Goal: Contribute content: Contribute content

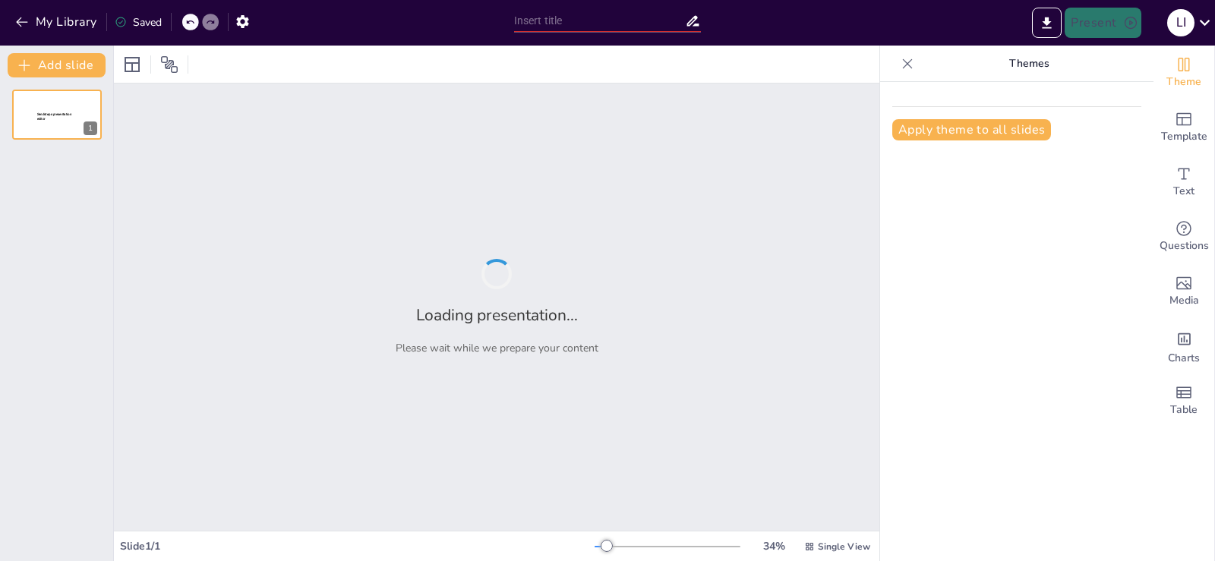
type input "Graffiti: ¿Expresión Artística o Vandalismo?"
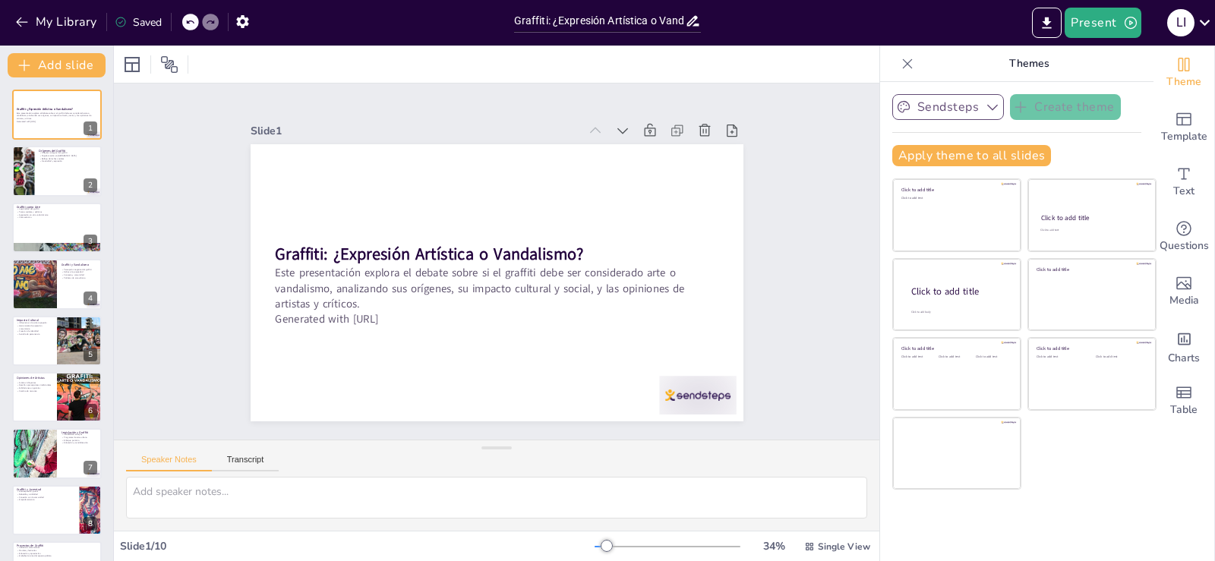
click at [952, 112] on button "Sendsteps" at bounding box center [948, 107] width 112 height 26
click at [75, 169] on div at bounding box center [56, 172] width 91 height 52
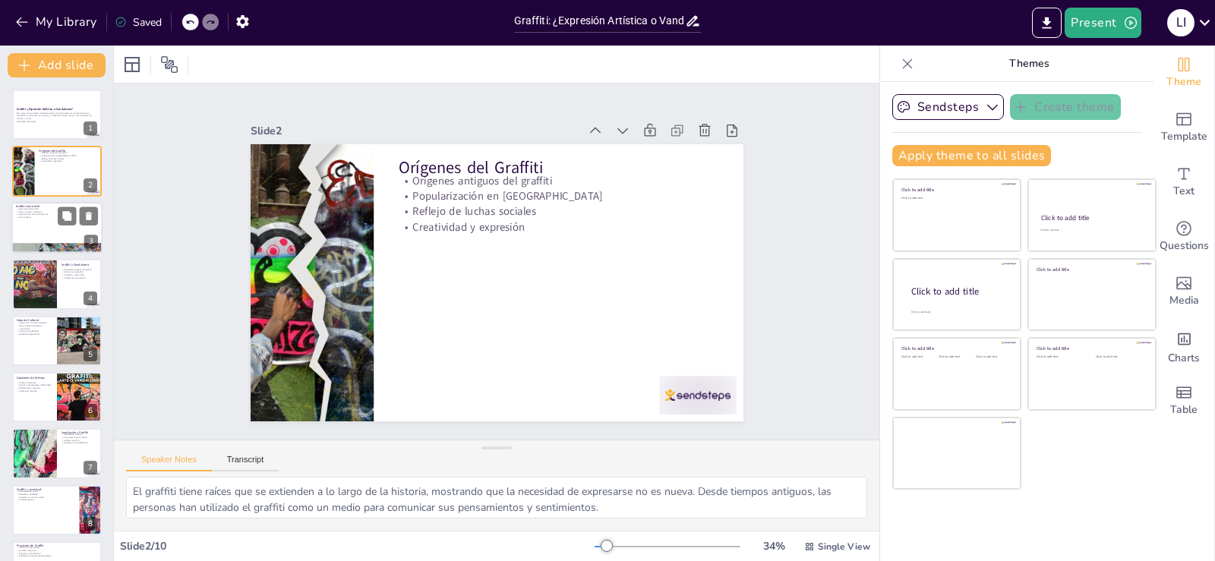
click at [42, 228] on div at bounding box center [56, 228] width 91 height 52
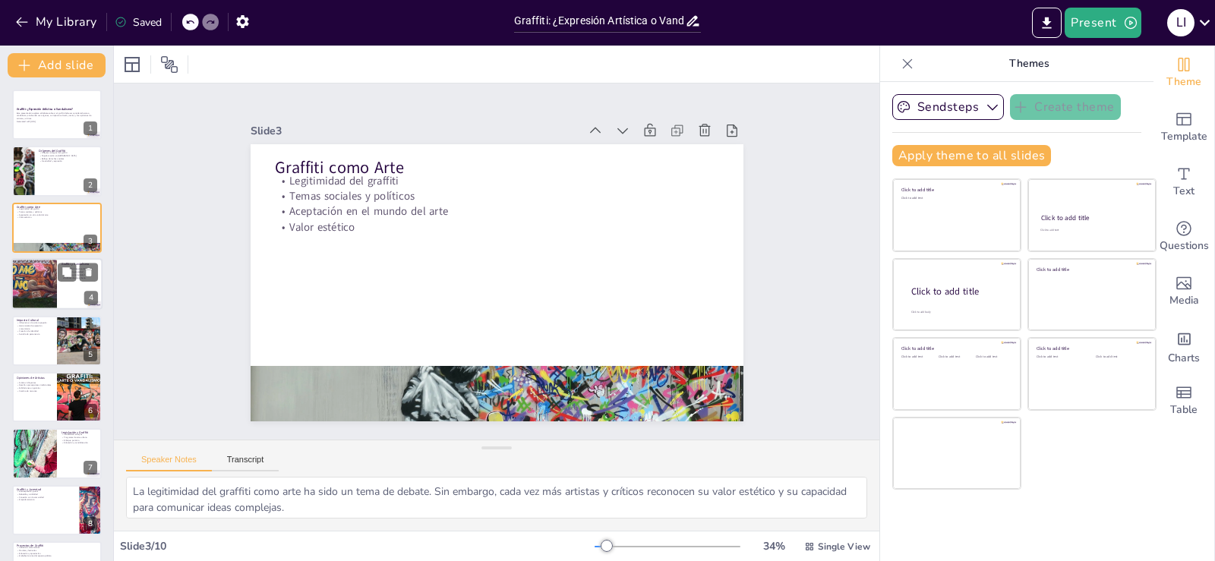
click at [58, 291] on div at bounding box center [56, 284] width 91 height 52
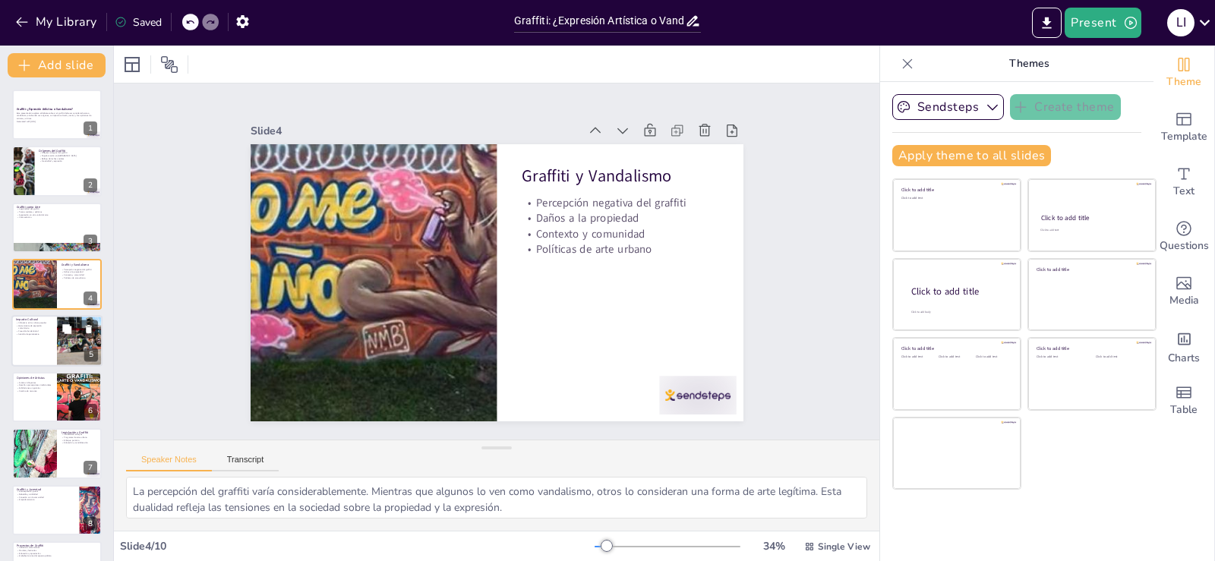
click at [52, 347] on div at bounding box center [56, 341] width 91 height 52
type textarea "La influencia del graffiti en la cultura popular es innegable. Ha permeado dive…"
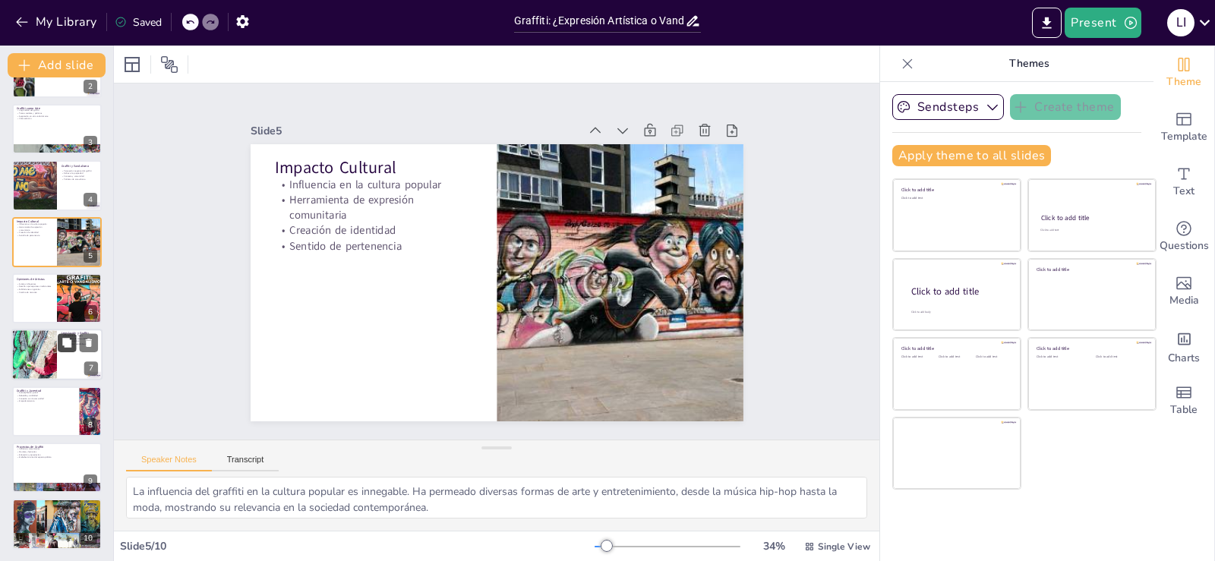
scroll to position [99, 0]
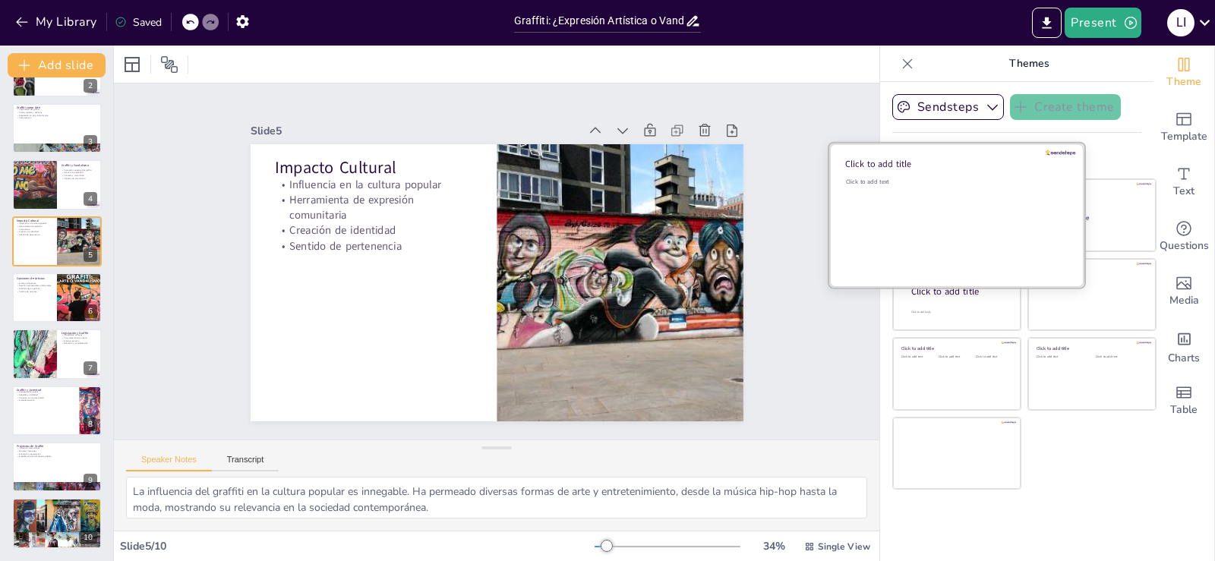
click at [942, 191] on div "Click to add text" at bounding box center [954, 225] width 217 height 94
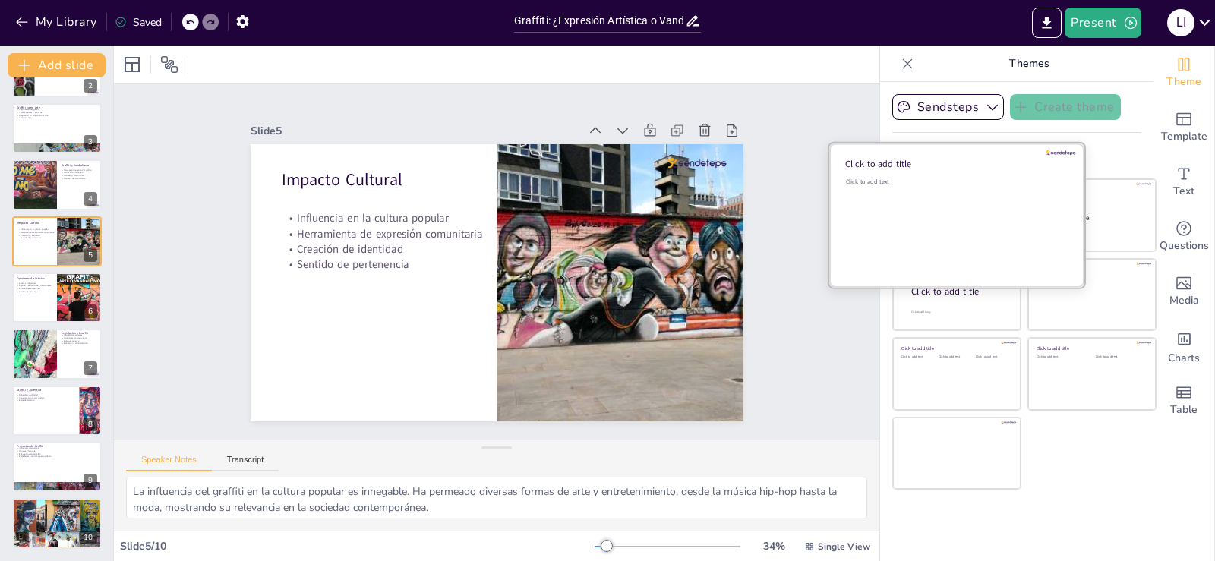
click at [942, 191] on div "Click to add text" at bounding box center [954, 225] width 217 height 94
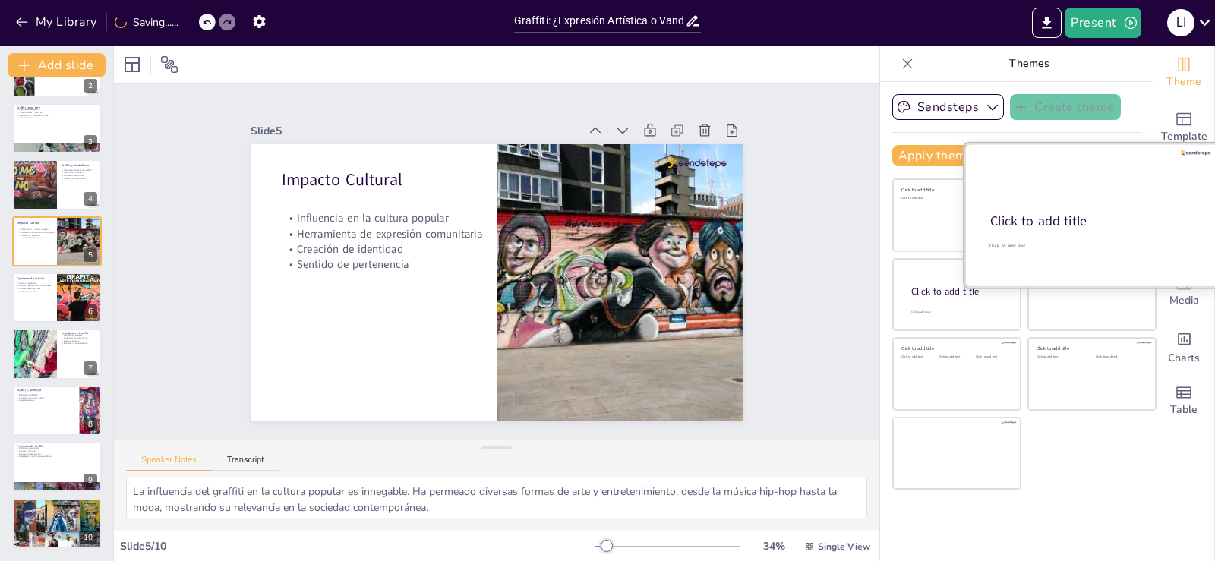
click at [1108, 210] on div at bounding box center [1091, 214] width 255 height 143
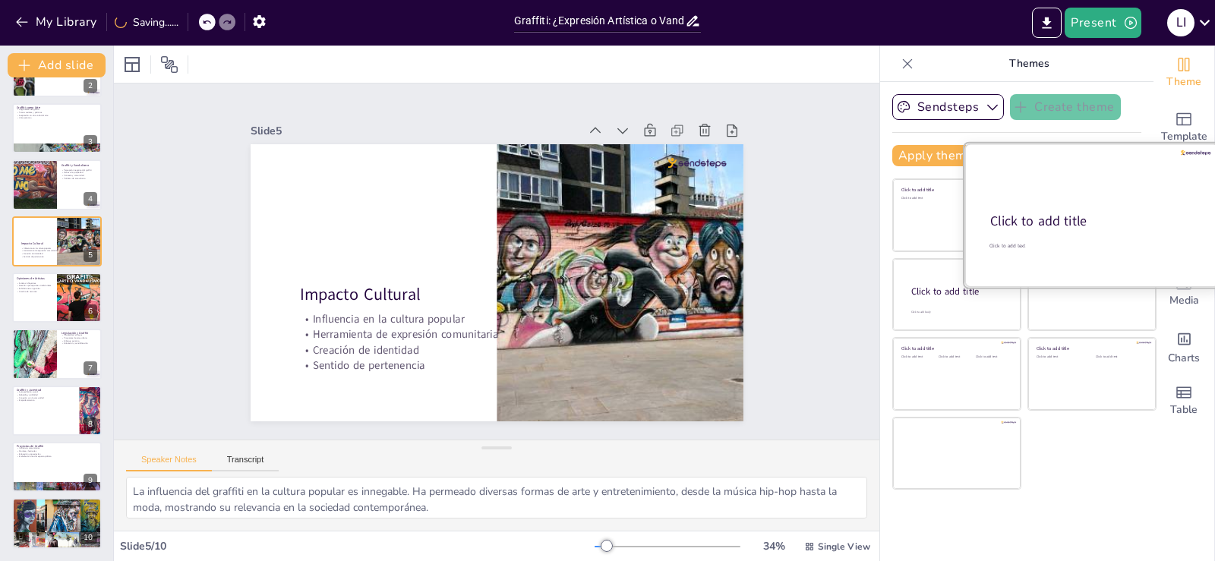
click at [1108, 210] on div at bounding box center [1091, 214] width 255 height 143
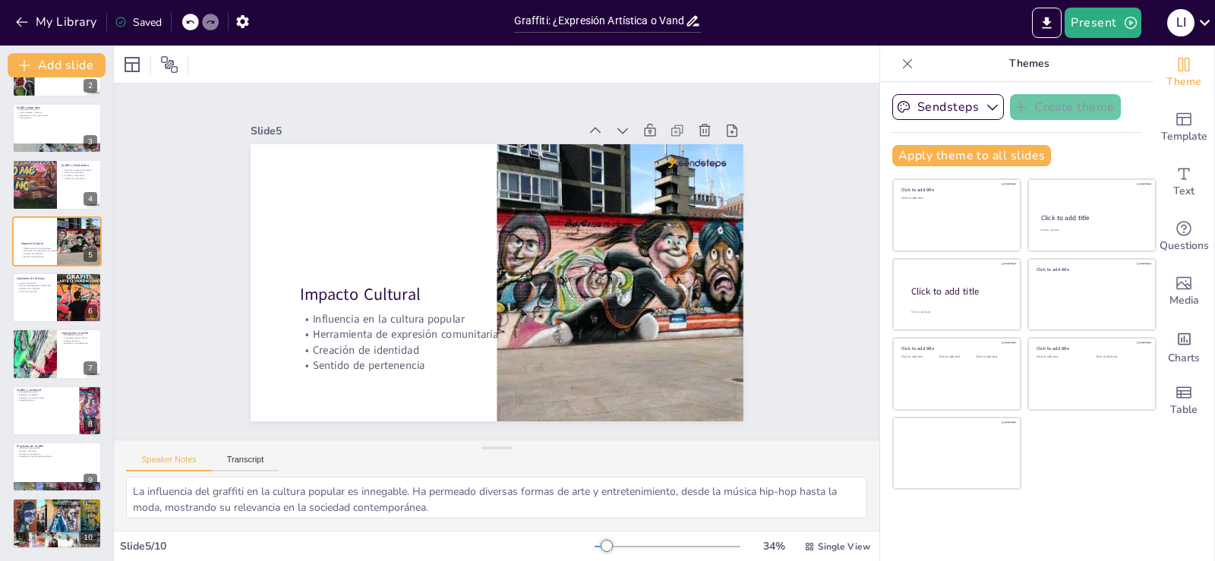
click at [187, 17] on div at bounding box center [190, 22] width 17 height 17
click at [187, 17] on icon at bounding box center [189, 21] width 9 height 9
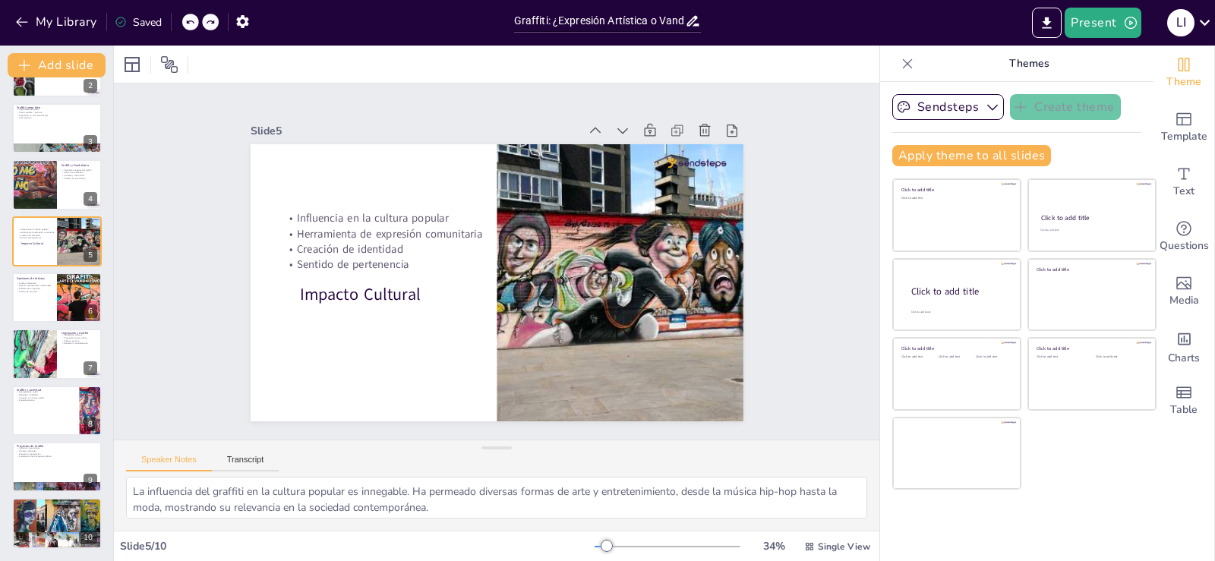
click at [187, 17] on icon at bounding box center [189, 21] width 9 height 9
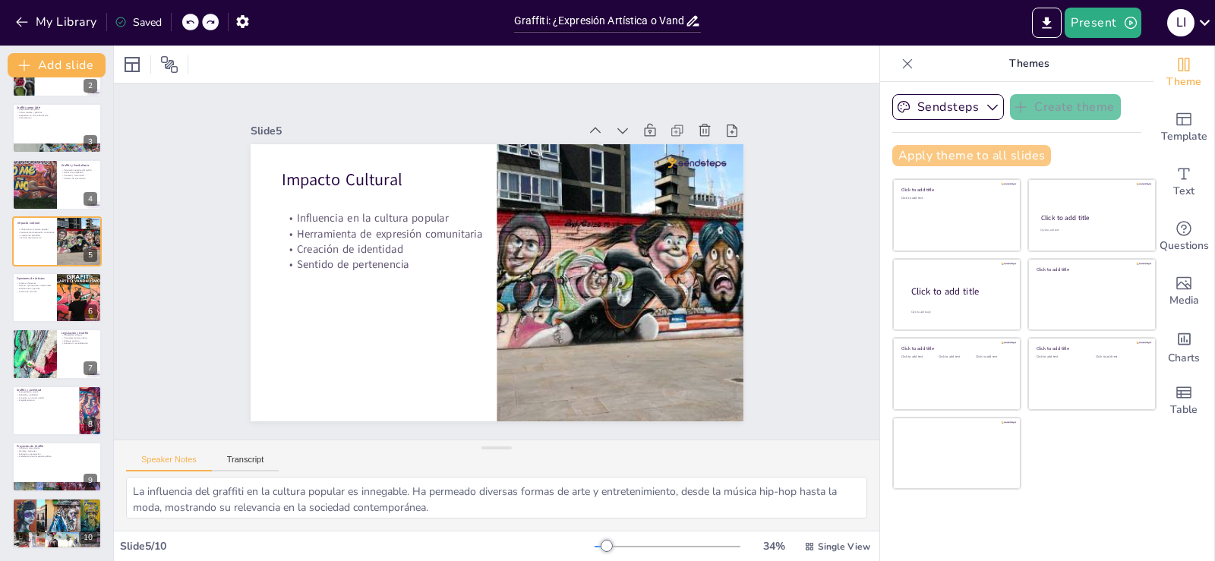
click at [979, 153] on button "Apply theme to all slides" at bounding box center [971, 155] width 159 height 21
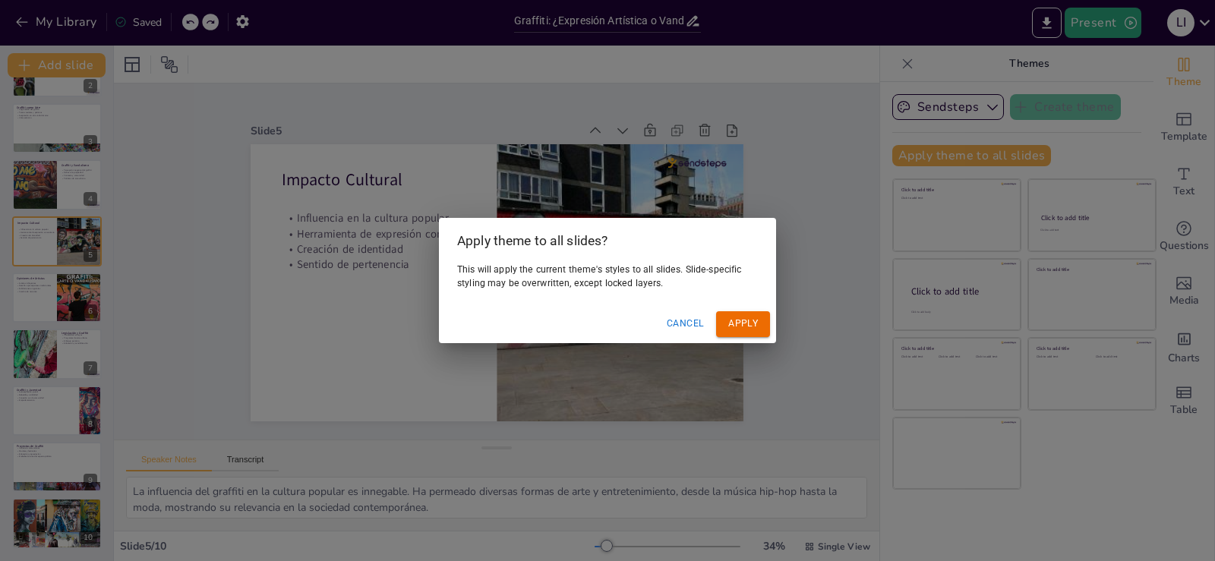
click at [697, 323] on button "Cancel" at bounding box center [685, 323] width 49 height 25
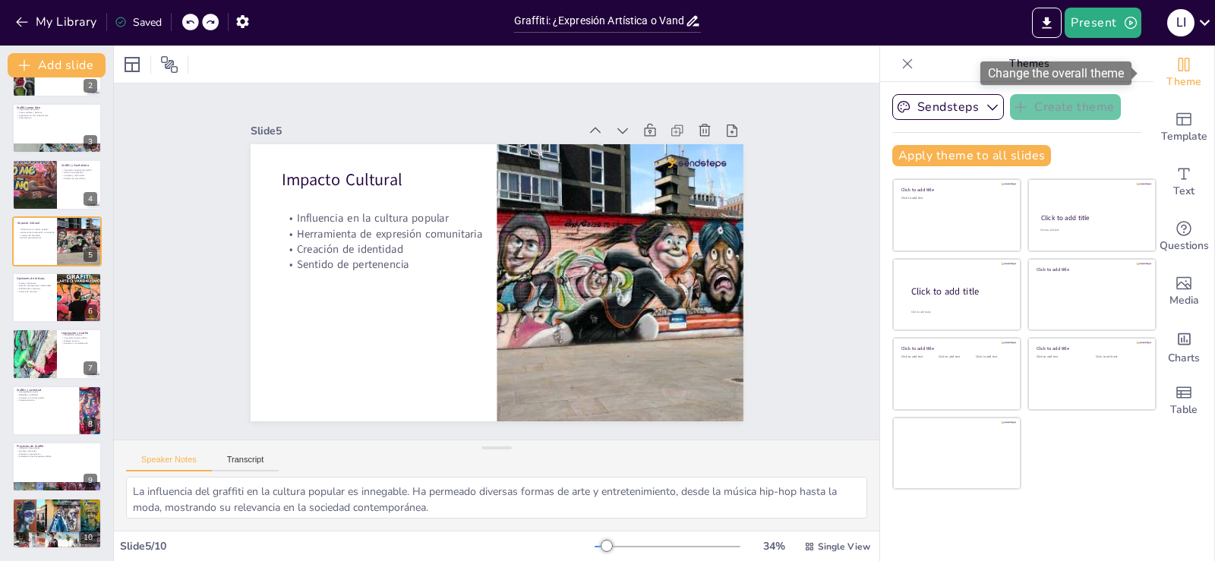
click at [1174, 74] on span "Theme" at bounding box center [1183, 82] width 35 height 17
click at [1052, 27] on icon "Export to PowerPoint" at bounding box center [1046, 22] width 9 height 11
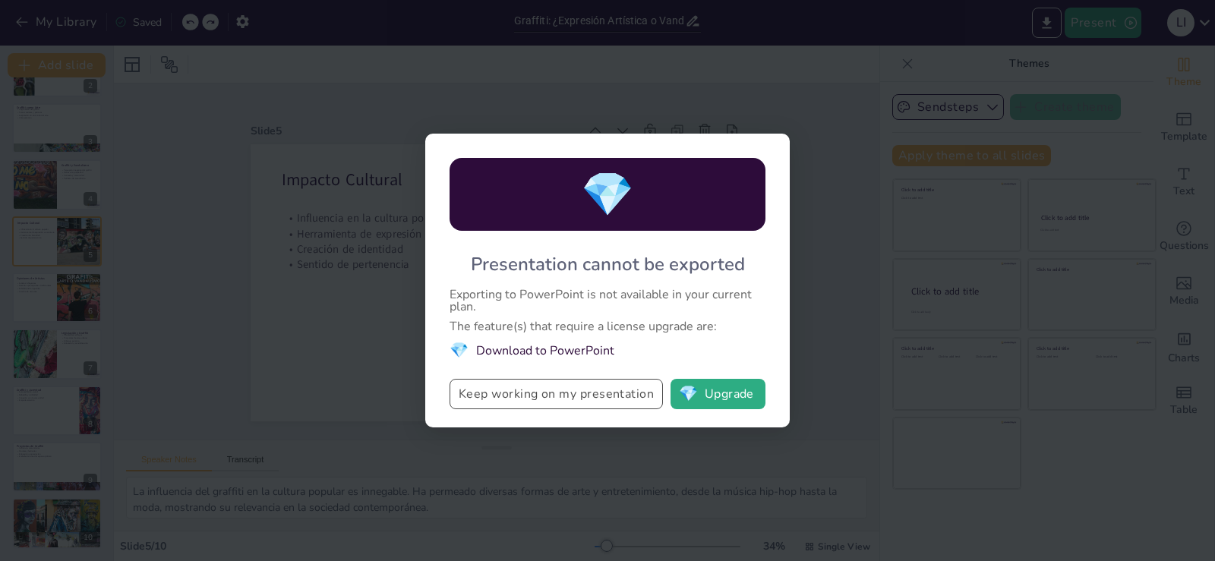
drag, startPoint x: 613, startPoint y: 388, endPoint x: 607, endPoint y: 380, distance: 9.7
click at [610, 386] on button "Keep working on my presentation" at bounding box center [555, 394] width 213 height 30
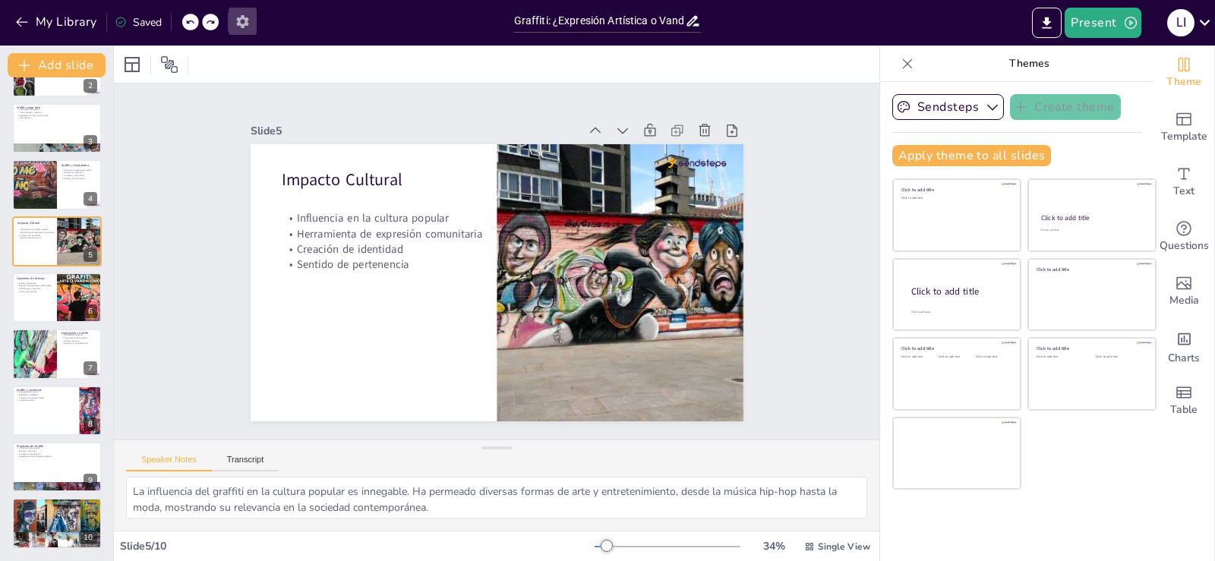
click at [235, 26] on icon "button" at bounding box center [243, 22] width 16 height 16
click at [245, 19] on icon "button" at bounding box center [242, 21] width 12 height 13
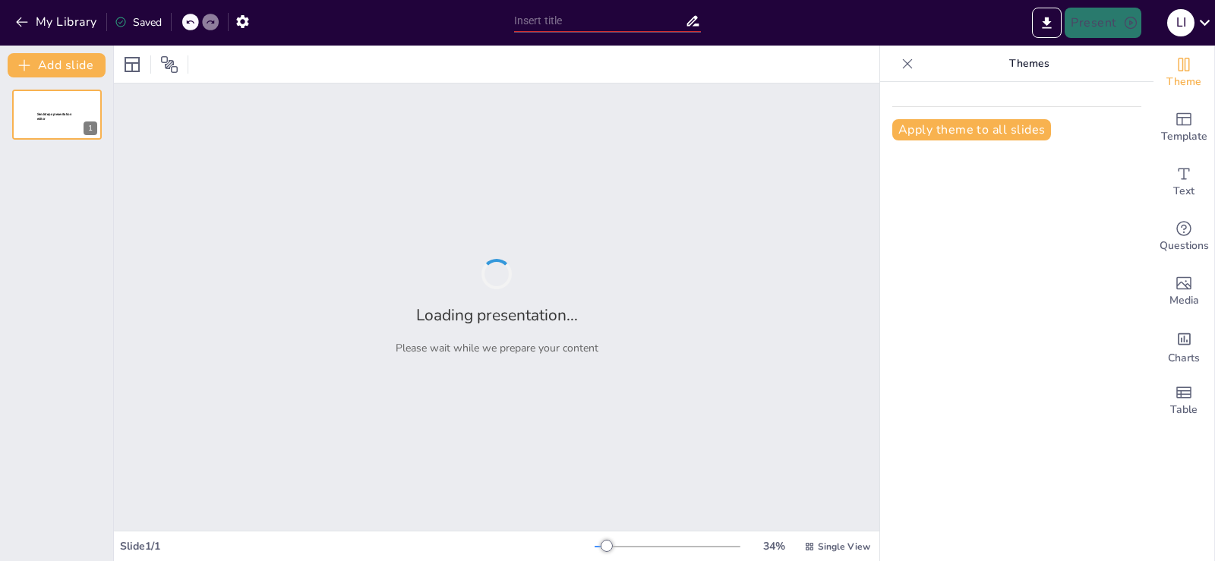
type input "Graffiti: ¿Expresión Artística o Vandalismo?"
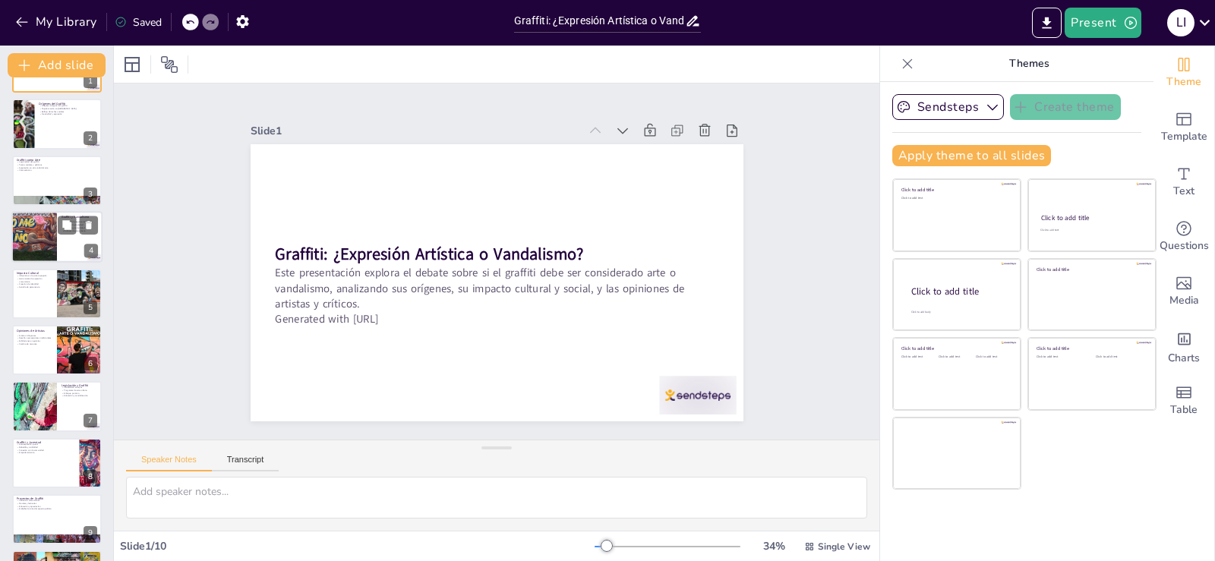
scroll to position [99, 0]
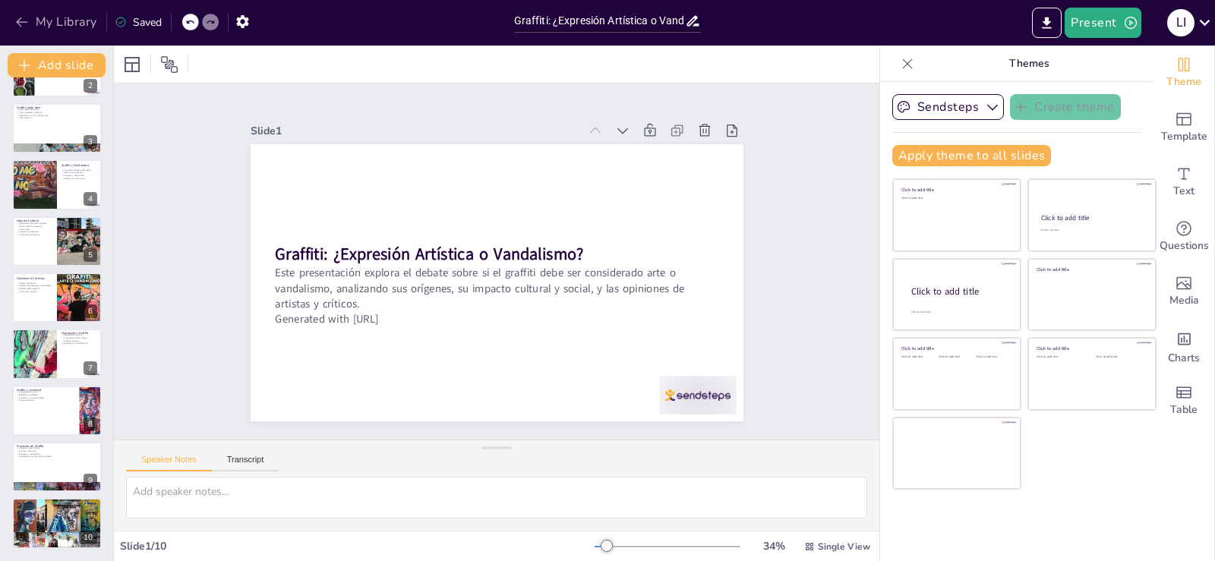
click at [121, 14] on div "Saved" at bounding box center [134, 21] width 55 height 27
click at [31, 18] on button "My Library" at bounding box center [57, 22] width 92 height 24
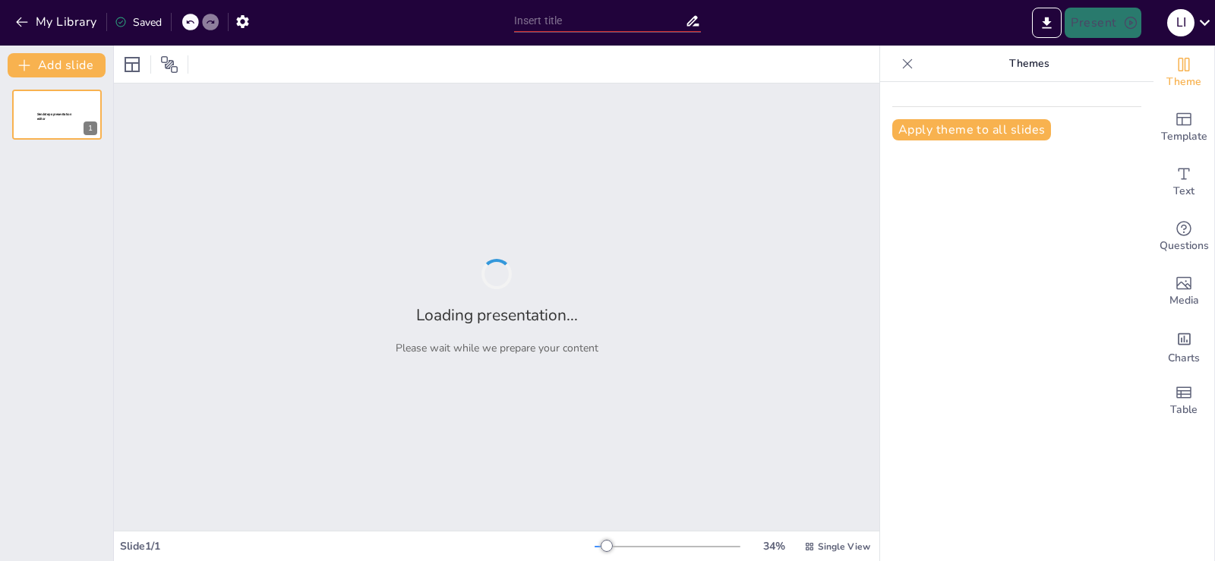
type input "Área 51: Historia y Orígenes"
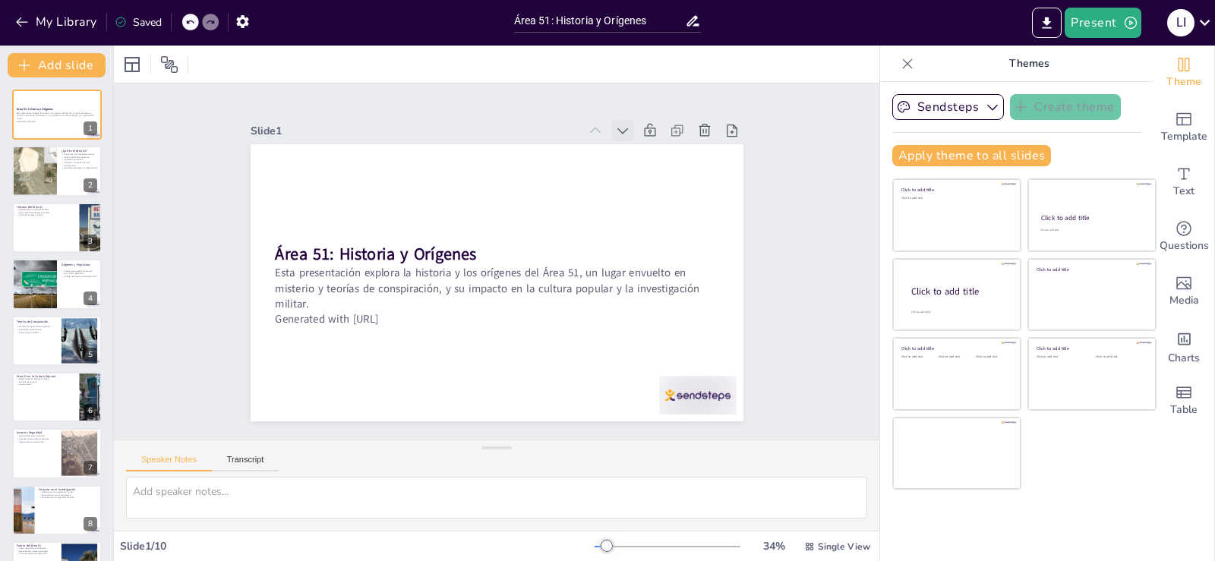
click at [665, 219] on icon at bounding box center [675, 229] width 21 height 21
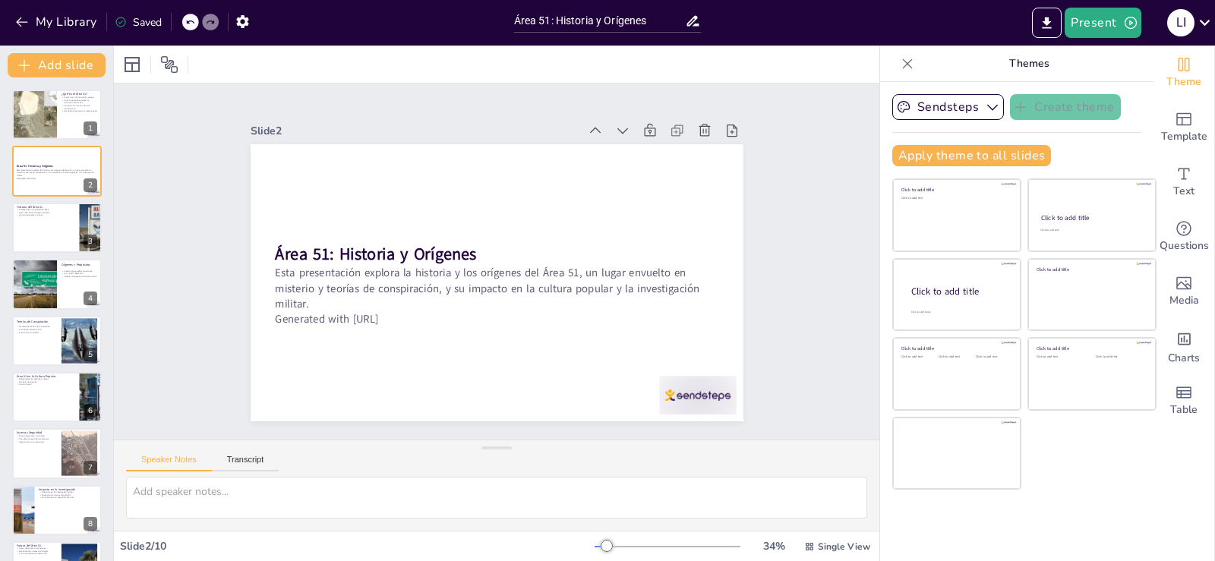
click at [639, 151] on icon at bounding box center [648, 160] width 18 height 18
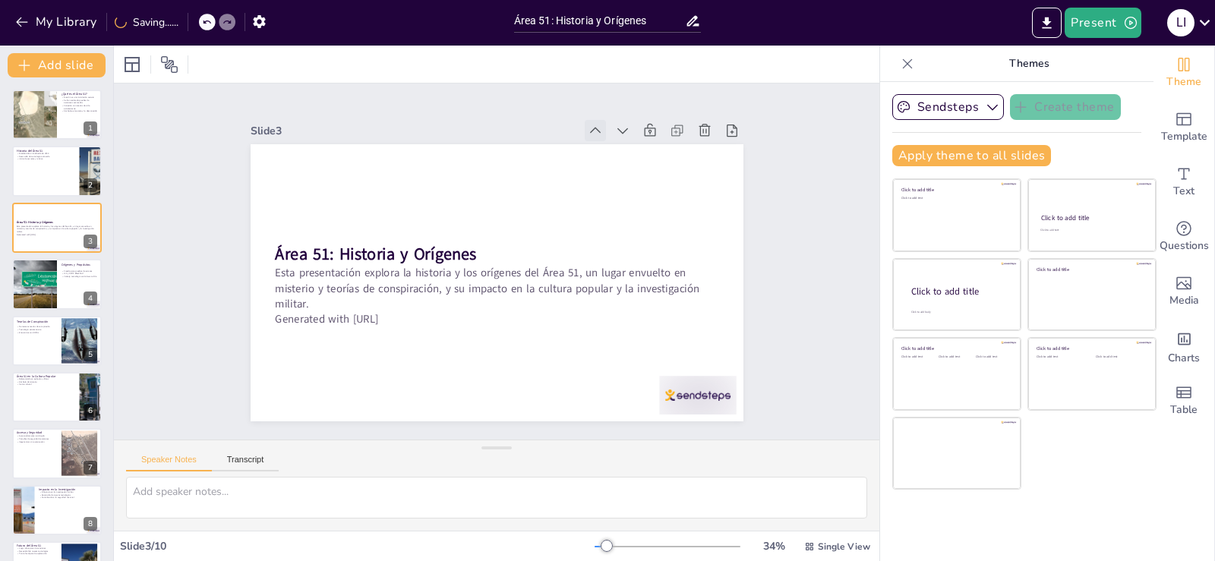
click at [405, 385] on icon at bounding box center [397, 392] width 15 height 15
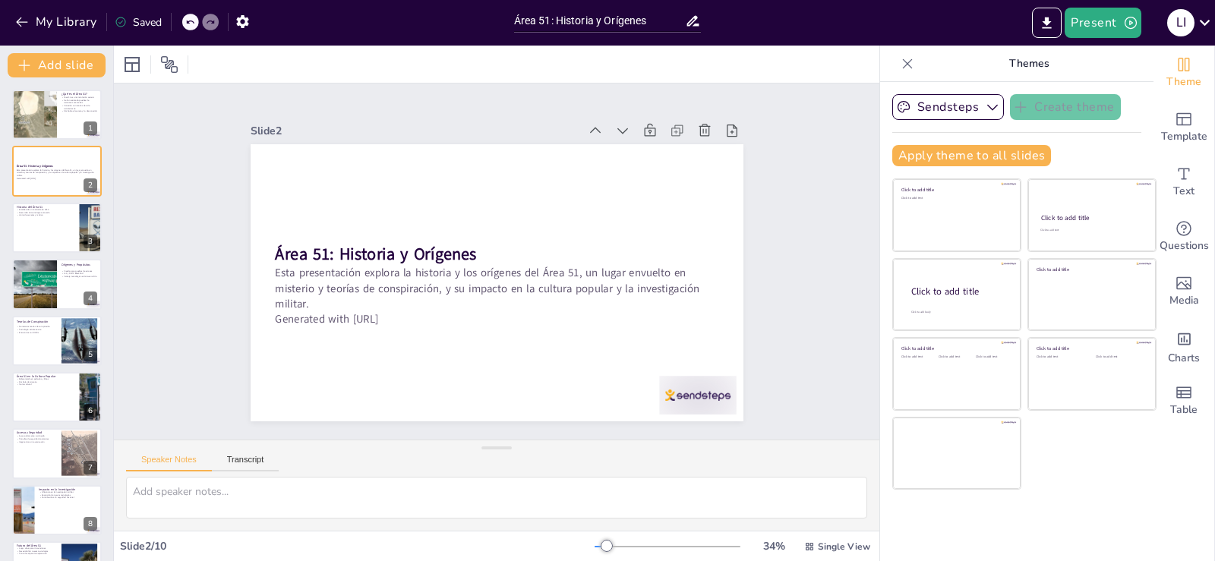
click at [643, 203] on icon at bounding box center [653, 213] width 21 height 21
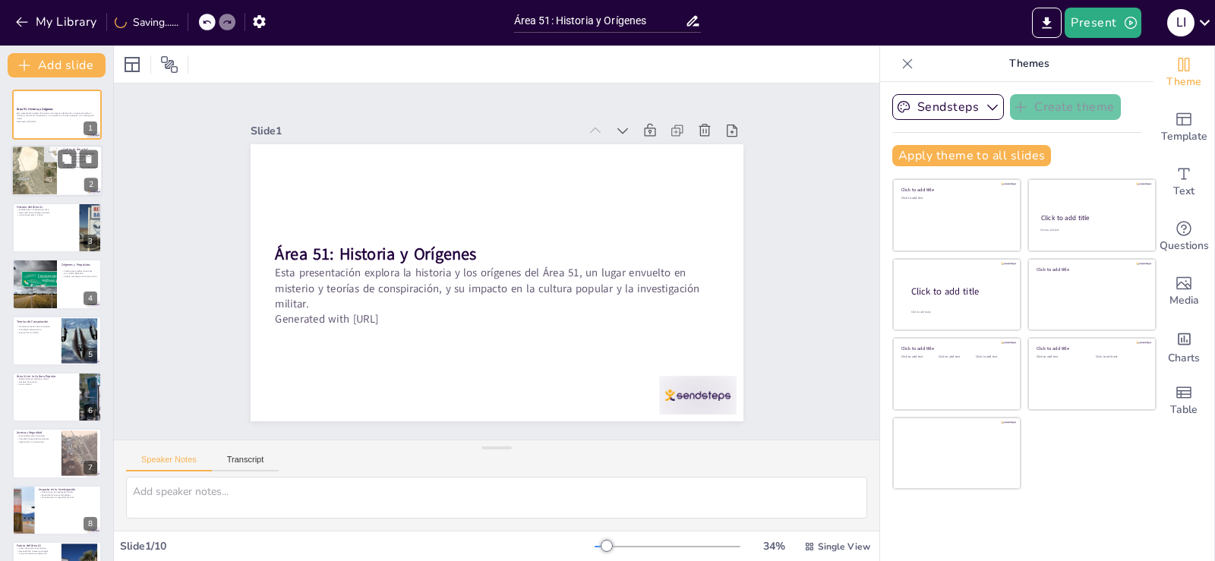
click at [43, 173] on div at bounding box center [34, 172] width 61 height 52
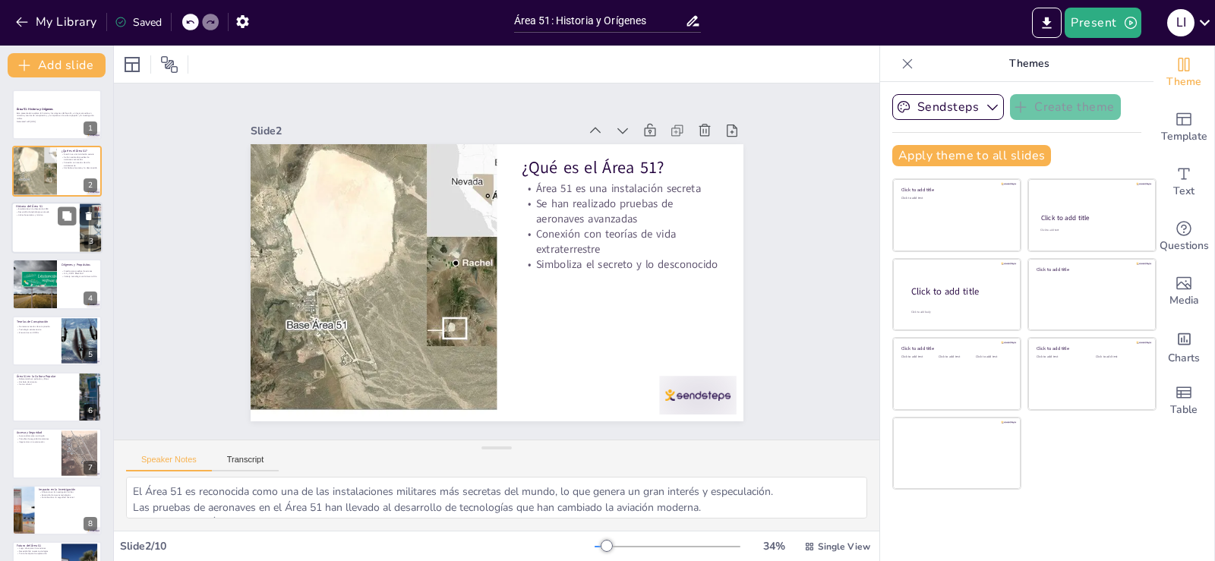
click at [23, 219] on div at bounding box center [56, 228] width 91 height 52
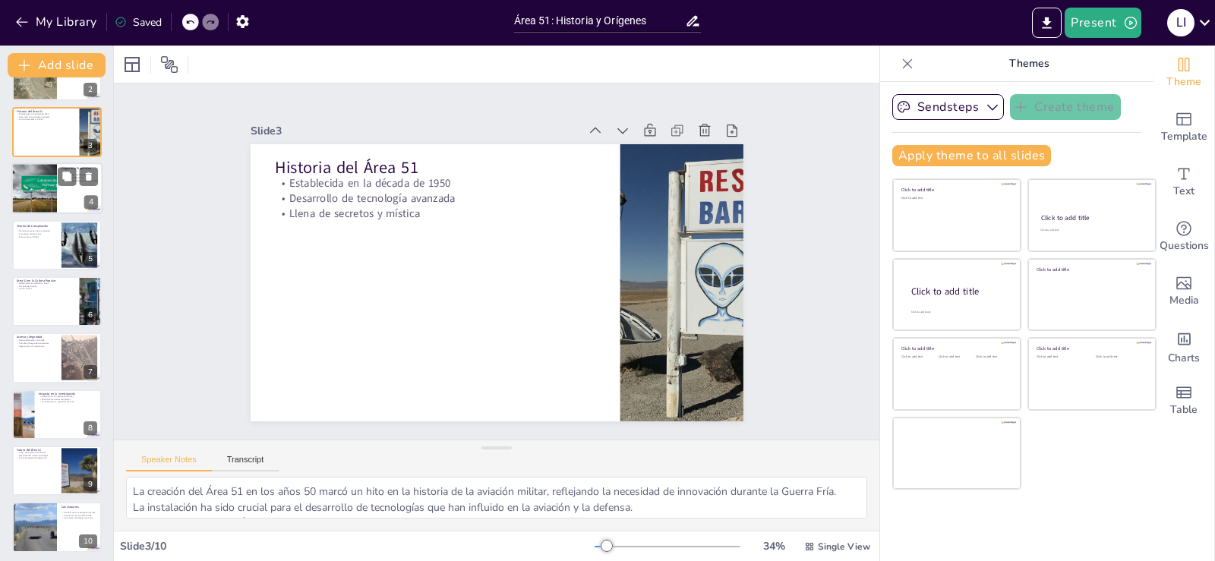
scroll to position [99, 0]
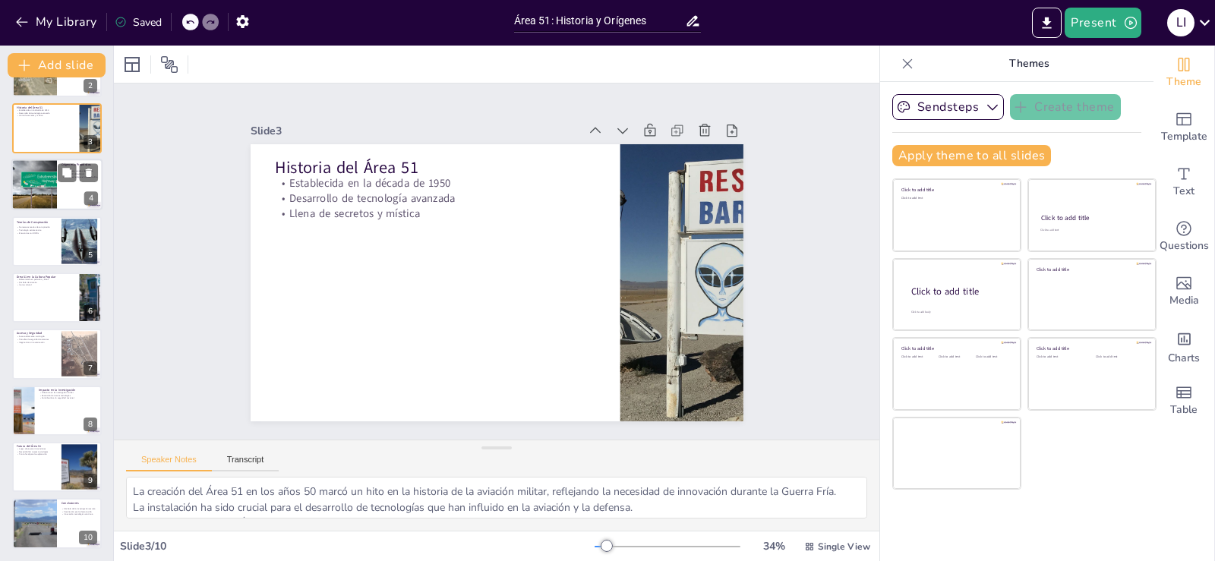
click at [24, 195] on div at bounding box center [34, 185] width 91 height 52
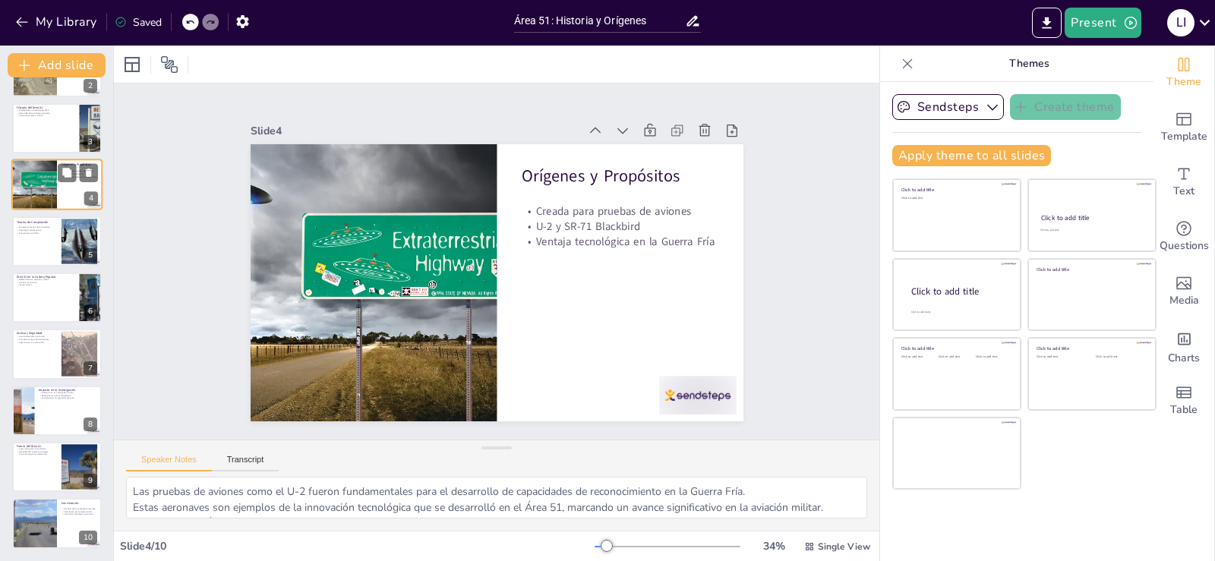
scroll to position [0, 0]
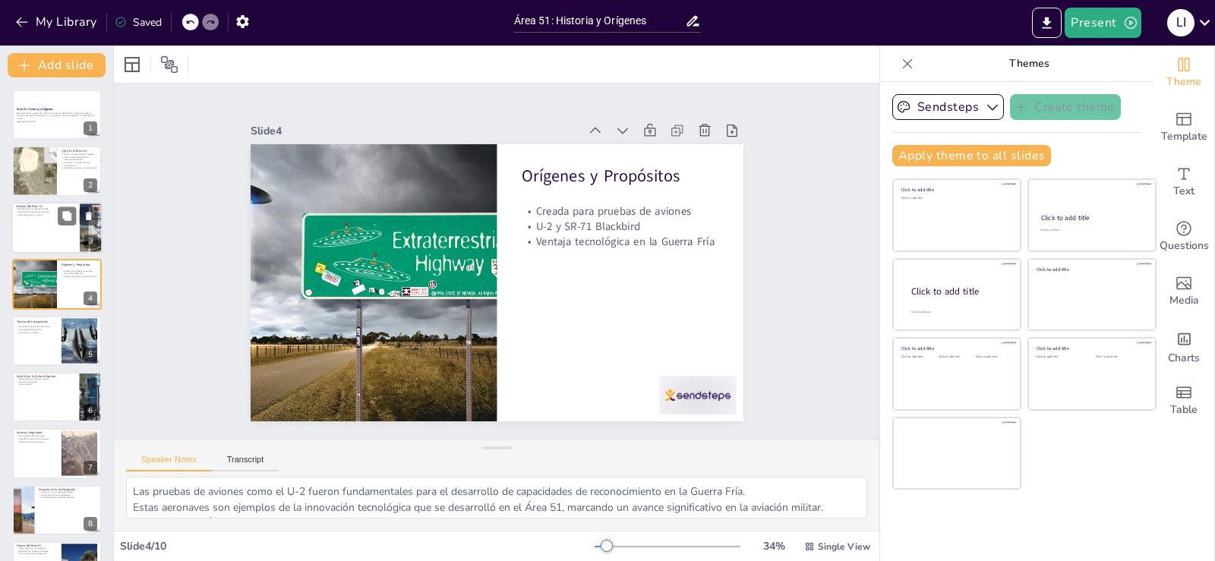
click at [24, 244] on div at bounding box center [56, 228] width 91 height 52
type textarea "La creación del Área 51 en los años 50 marcó un hito en la historia de la aviac…"
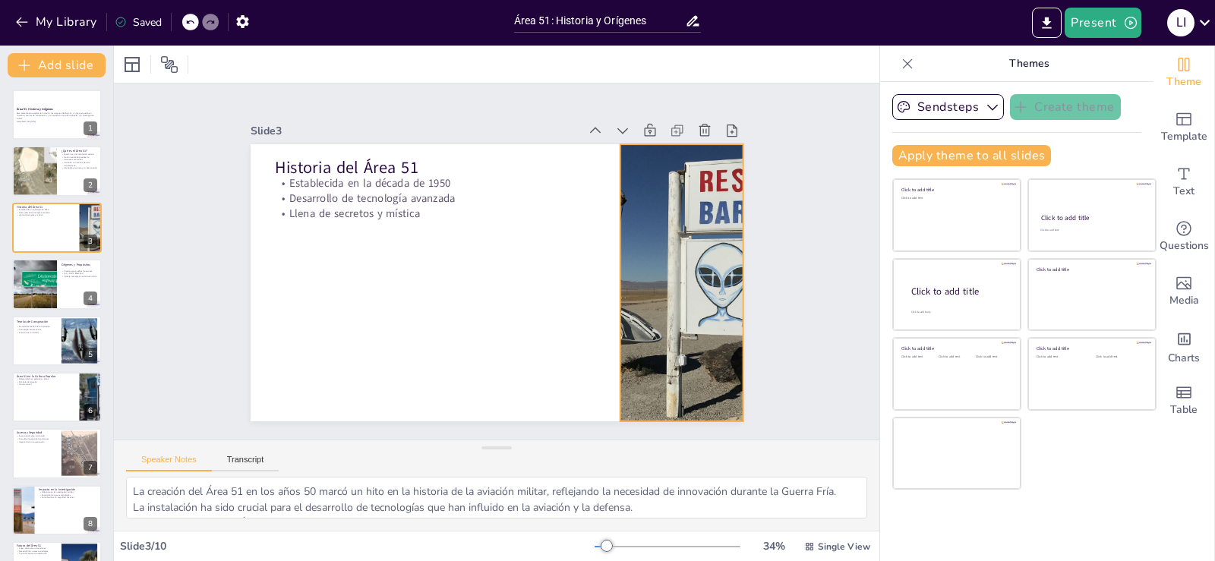
click at [626, 206] on div at bounding box center [666, 339] width 544 height 412
drag, startPoint x: 609, startPoint y: 277, endPoint x: 583, endPoint y: 276, distance: 25.8
click at [604, 226] on div "Historia del Área 51 Establecida en la década de 1950 Desarrollo de tecnología …" at bounding box center [532, 150] width 468 height 153
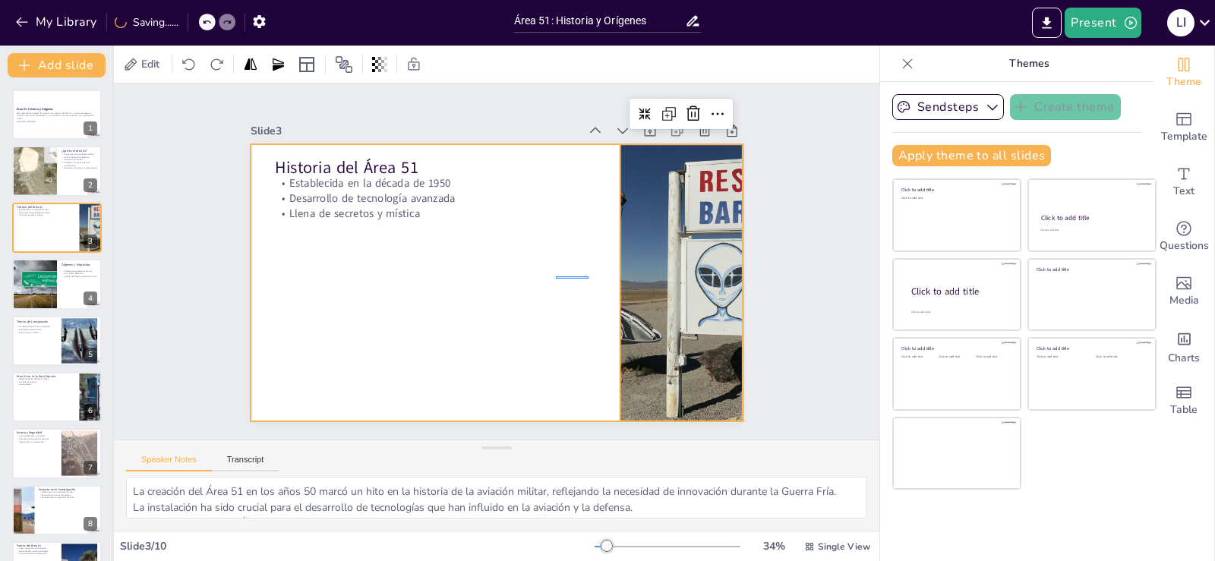
drag, startPoint x: 583, startPoint y: 276, endPoint x: 556, endPoint y: 279, distance: 27.4
click at [556, 279] on div at bounding box center [490, 282] width 554 height 416
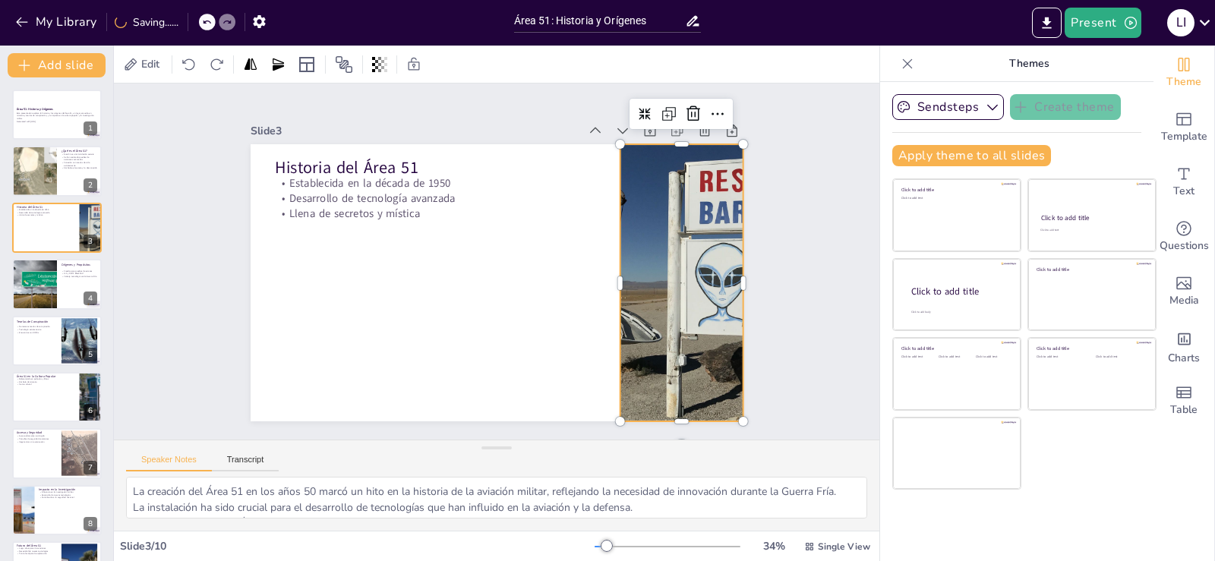
click at [624, 272] on div at bounding box center [620, 401] width 544 height 528
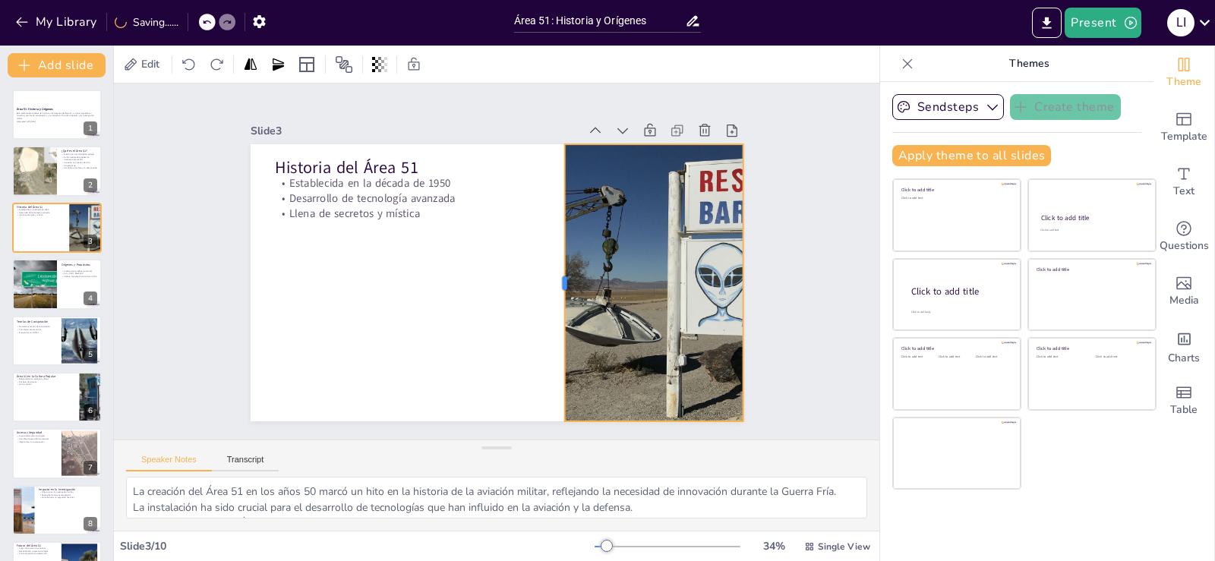
drag, startPoint x: 608, startPoint y: 277, endPoint x: 553, endPoint y: 274, distance: 55.5
click at [553, 274] on div at bounding box center [544, 306] width 124 height 258
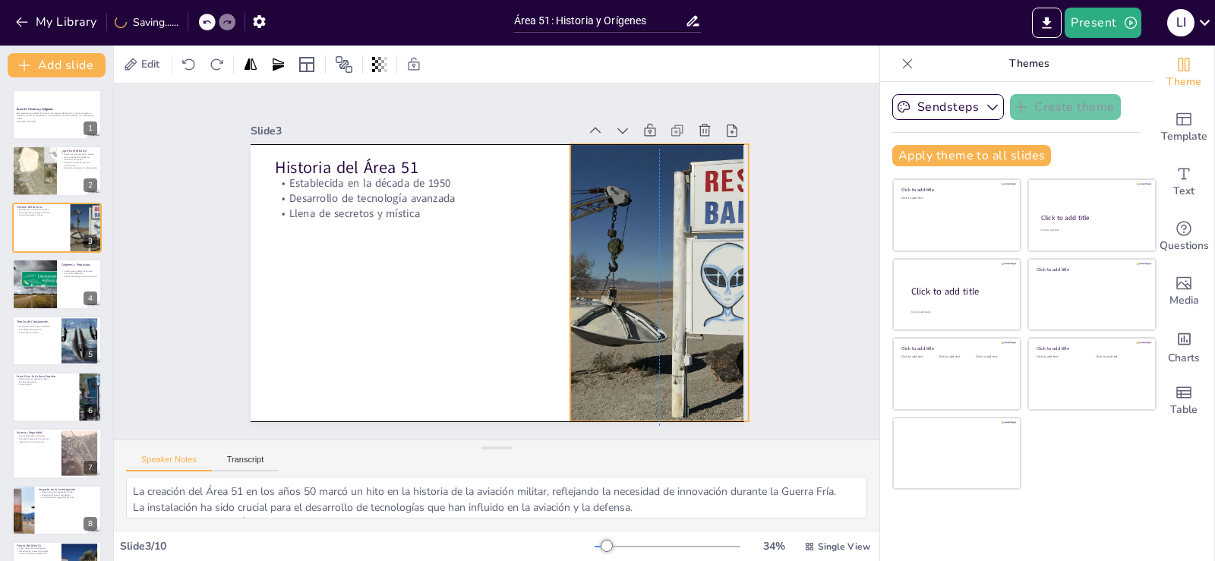
drag, startPoint x: 586, startPoint y: 254, endPoint x: 616, endPoint y: 259, distance: 30.0
click at [616, 259] on div at bounding box center [678, 321] width 529 height 371
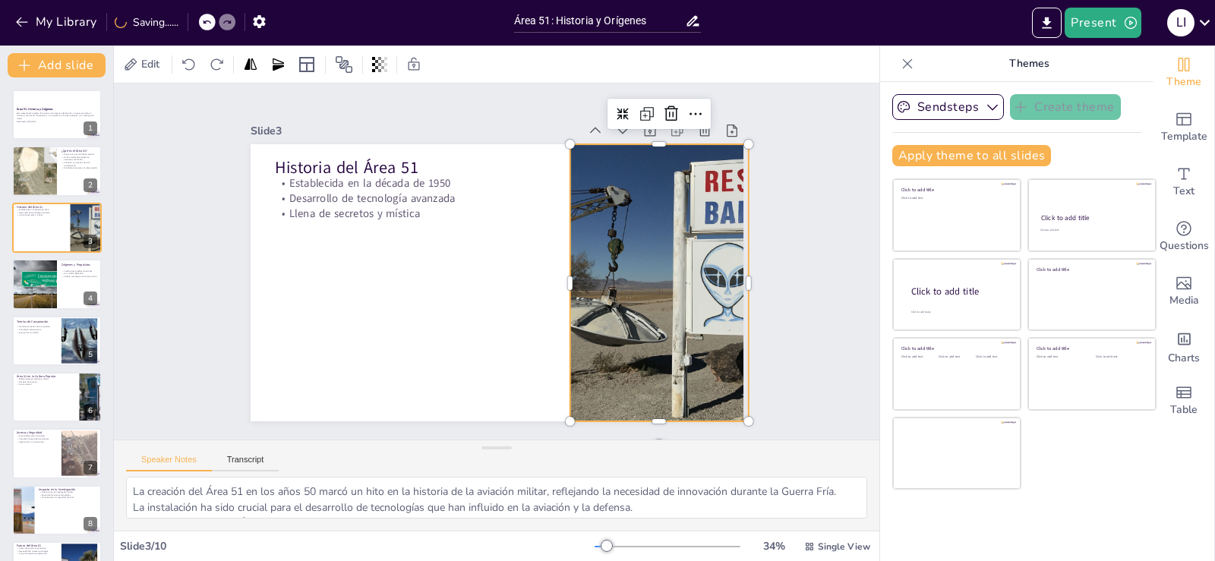
click at [777, 173] on div "Slide 1 Área 51: Historia y Orígenes Esta presentación explora la historia y lo…" at bounding box center [496, 261] width 838 height 575
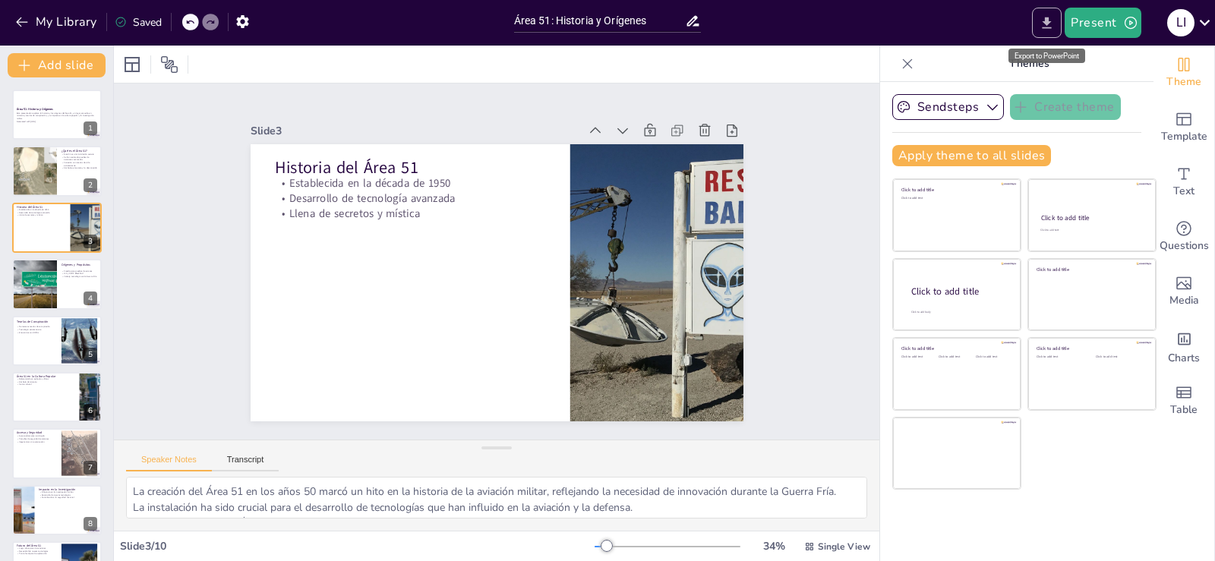
click at [1037, 21] on button "Export to PowerPoint" at bounding box center [1047, 23] width 30 height 30
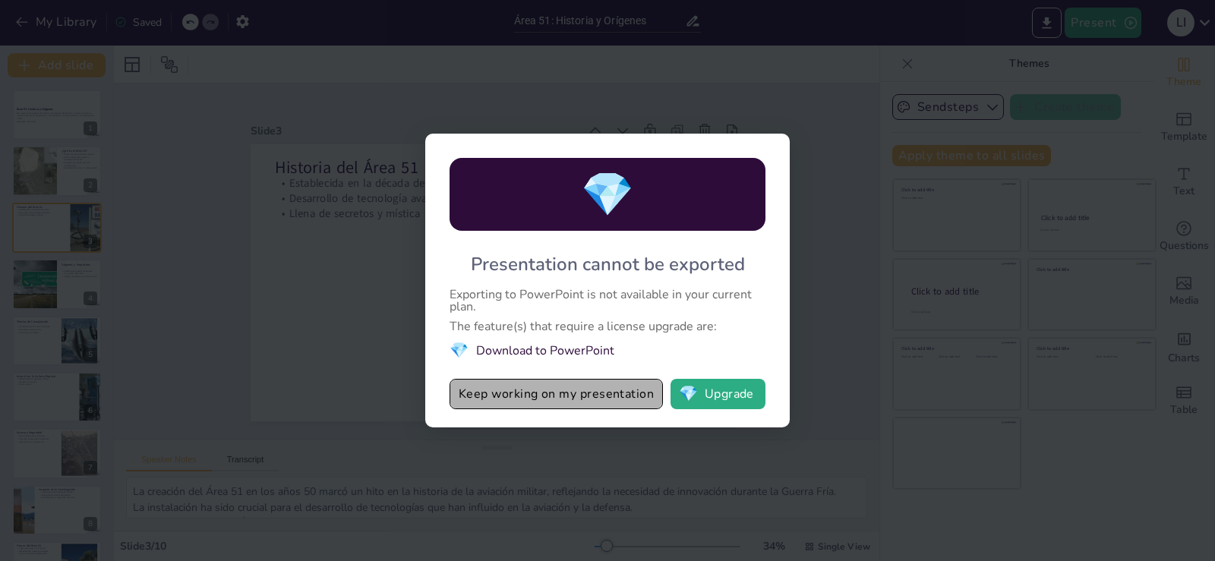
click at [531, 391] on button "Keep working on my presentation" at bounding box center [555, 394] width 213 height 30
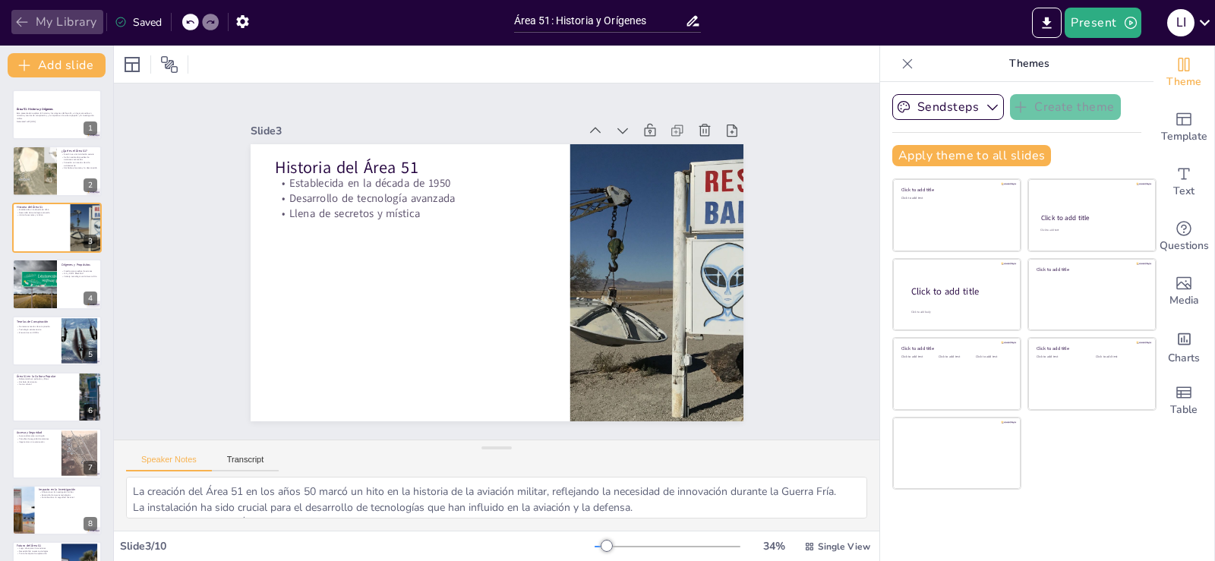
click at [61, 31] on button "My Library" at bounding box center [57, 22] width 92 height 24
